Goal: Transaction & Acquisition: Download file/media

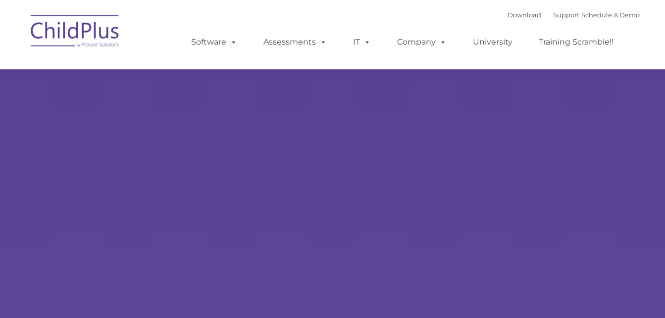
type input ""
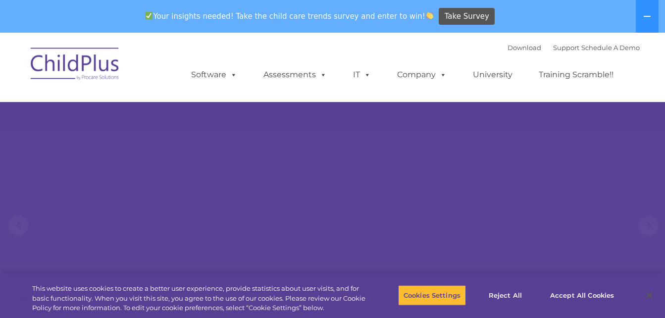
select select "MEDIUM"
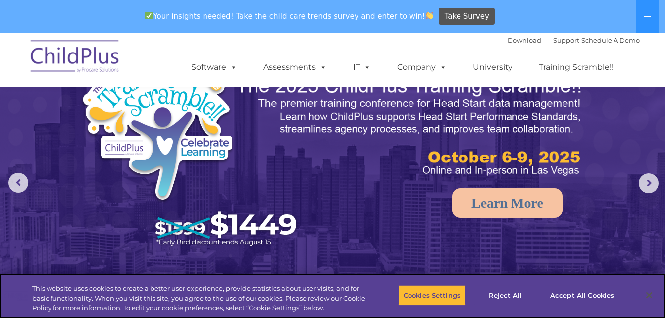
scroll to position [50, 0]
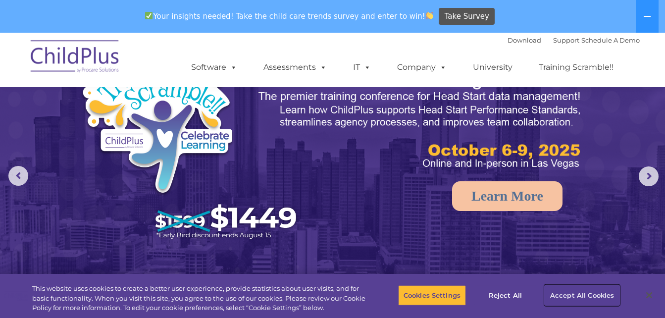
click at [587, 295] on button "Accept All Cookies" at bounding box center [582, 295] width 75 height 21
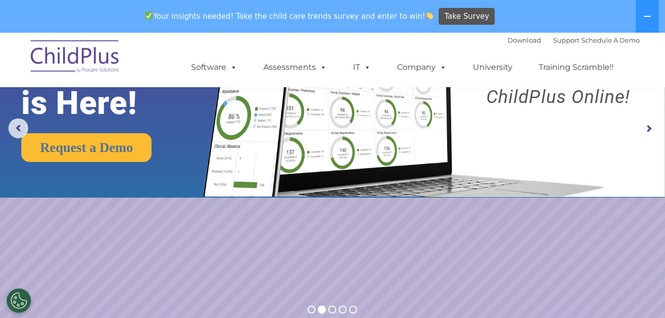
scroll to position [0, 0]
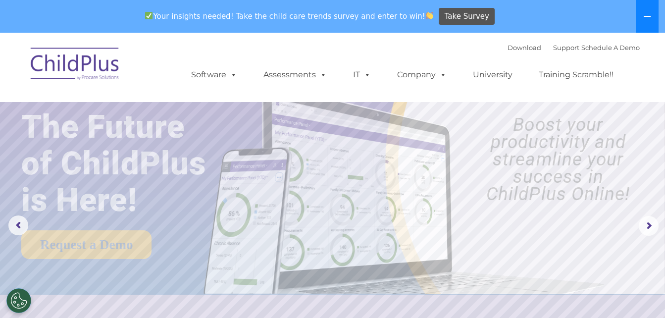
click at [647, 12] on button at bounding box center [647, 16] width 23 height 33
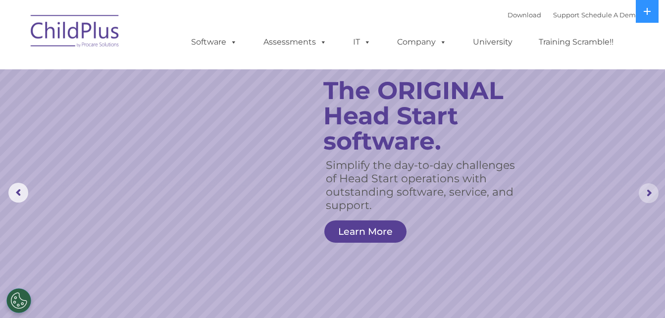
click at [648, 194] on rs-arrow at bounding box center [649, 193] width 20 height 20
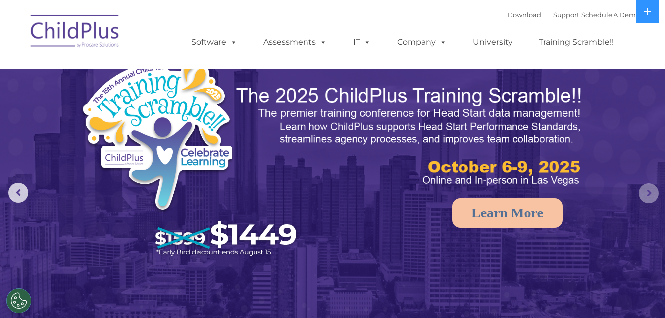
click at [648, 194] on rs-arrow at bounding box center [649, 193] width 20 height 20
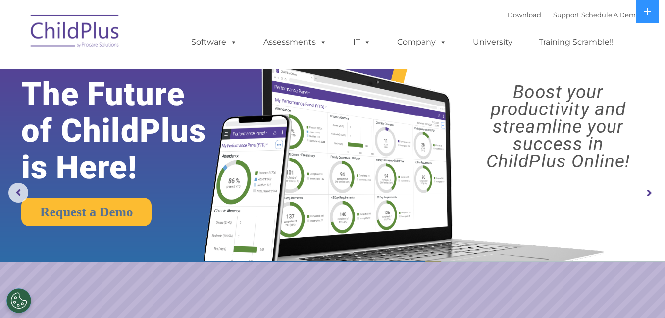
click at [648, 194] on rs-arrow at bounding box center [649, 193] width 20 height 20
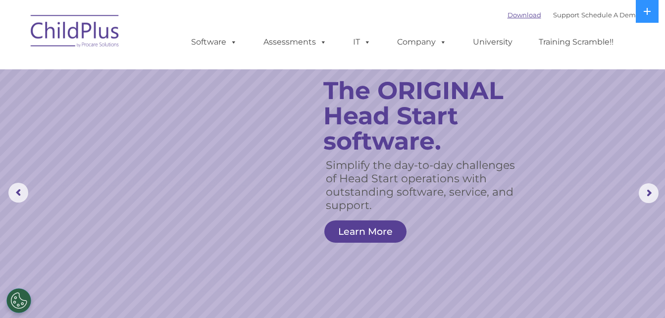
click at [516, 15] on link "Download" at bounding box center [524, 15] width 34 height 8
